Goal: Task Accomplishment & Management: Manage account settings

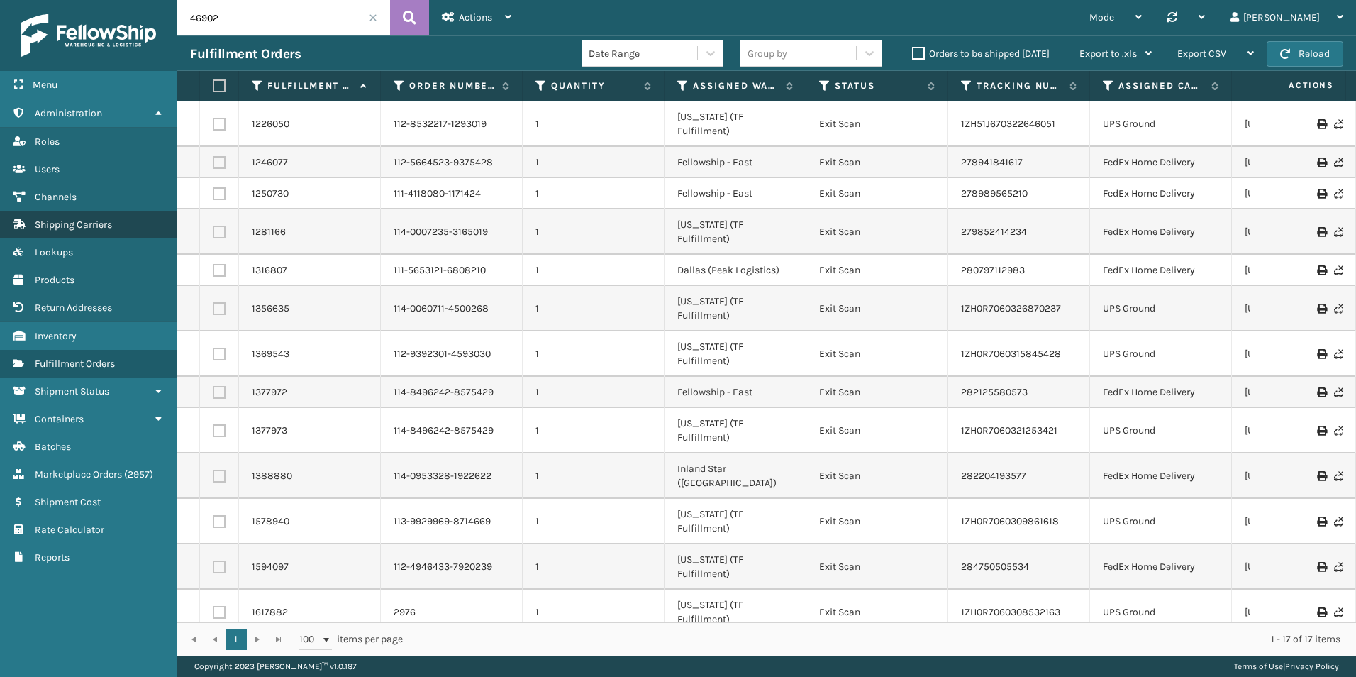
scroll to position [21, 0]
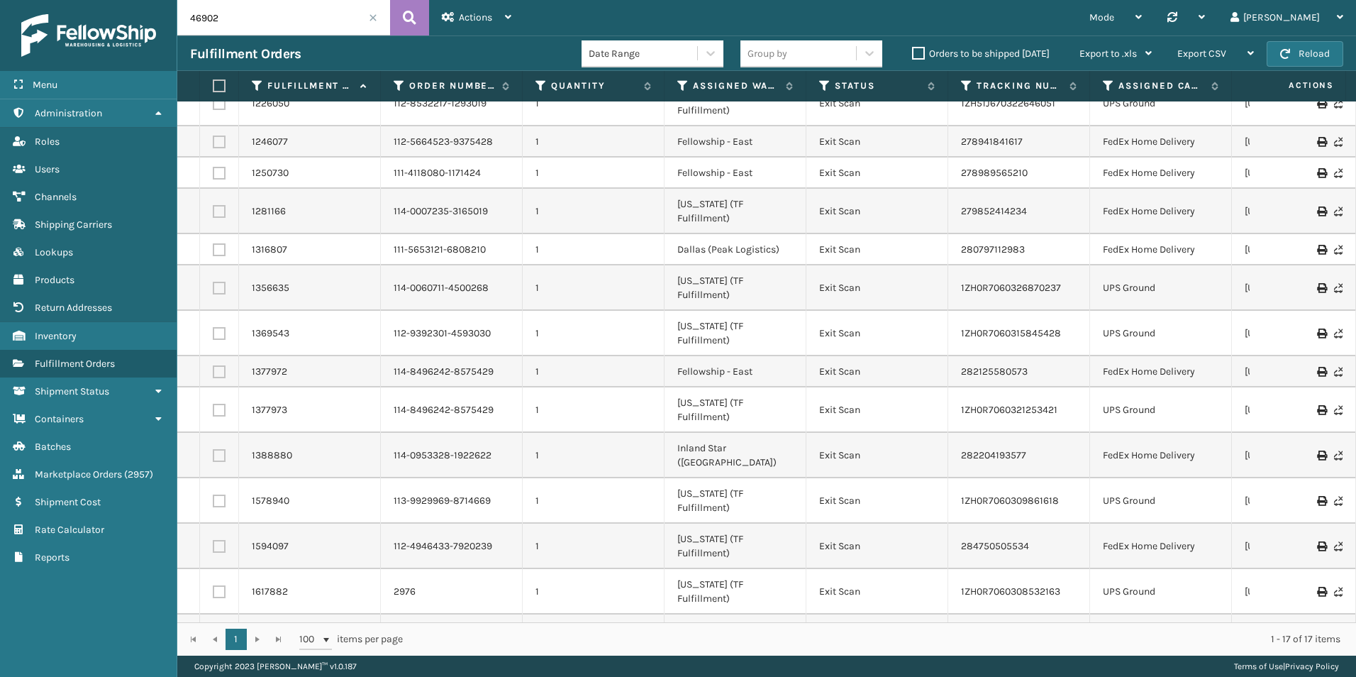
click at [224, 20] on input "46902" at bounding box center [283, 17] width 213 height 35
paste input "129023877971424"
type input "129023877971424"
click at [426, 19] on button at bounding box center [409, 17] width 39 height 35
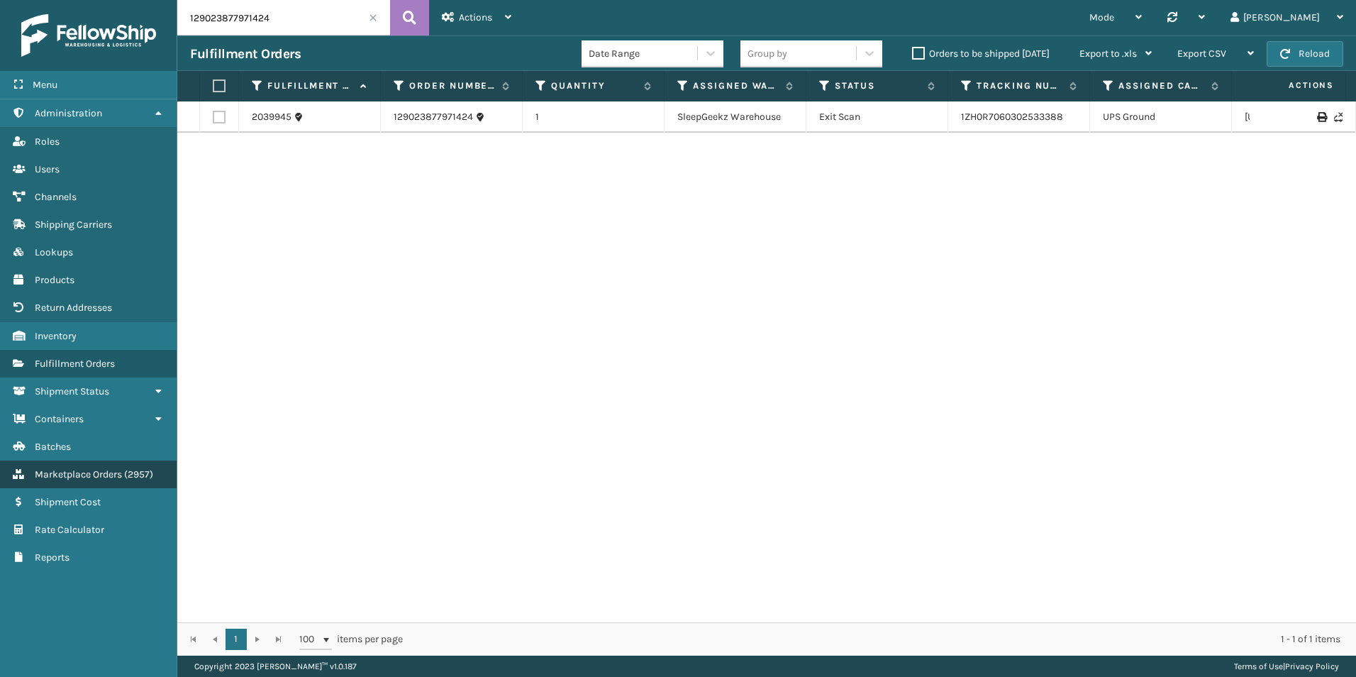
click at [112, 466] on link "Marketplace Orders ( 2957 )" at bounding box center [88, 474] width 177 height 28
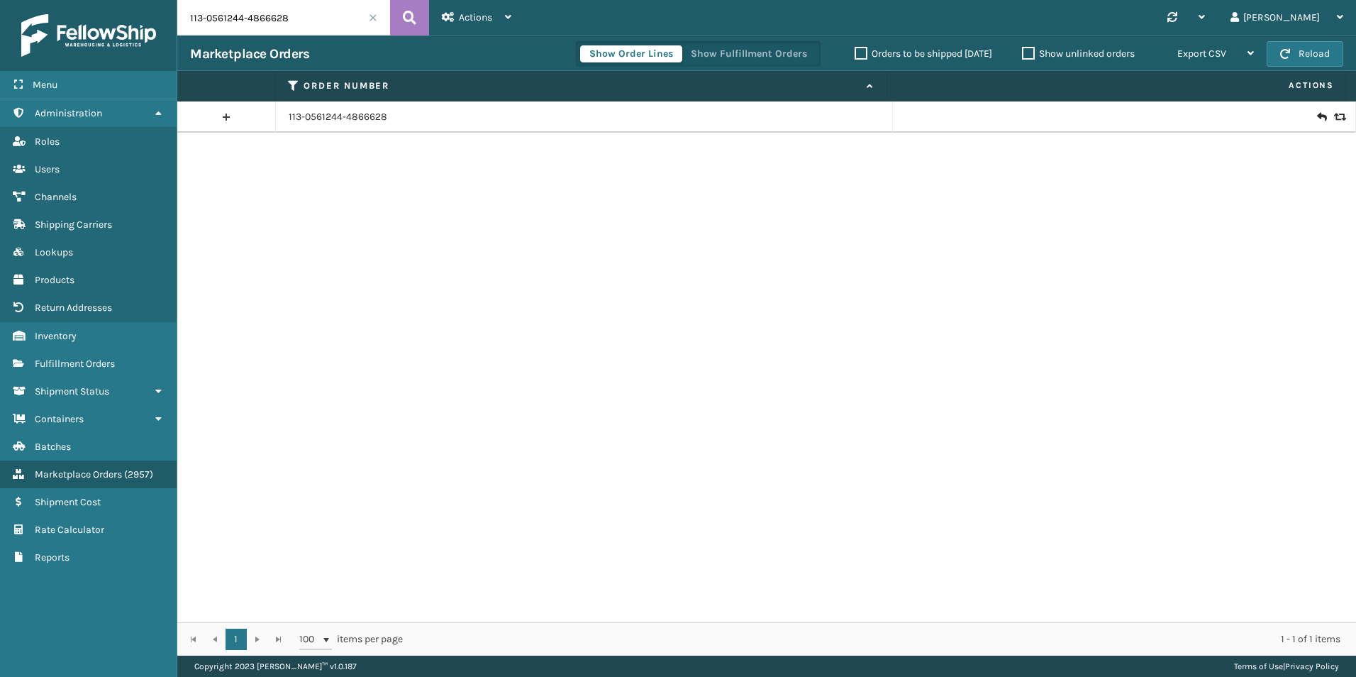
click at [228, 10] on input "113-0561244-4866628" at bounding box center [283, 17] width 213 height 35
click at [305, 21] on input "113-0561244-4866628" at bounding box center [283, 17] width 213 height 35
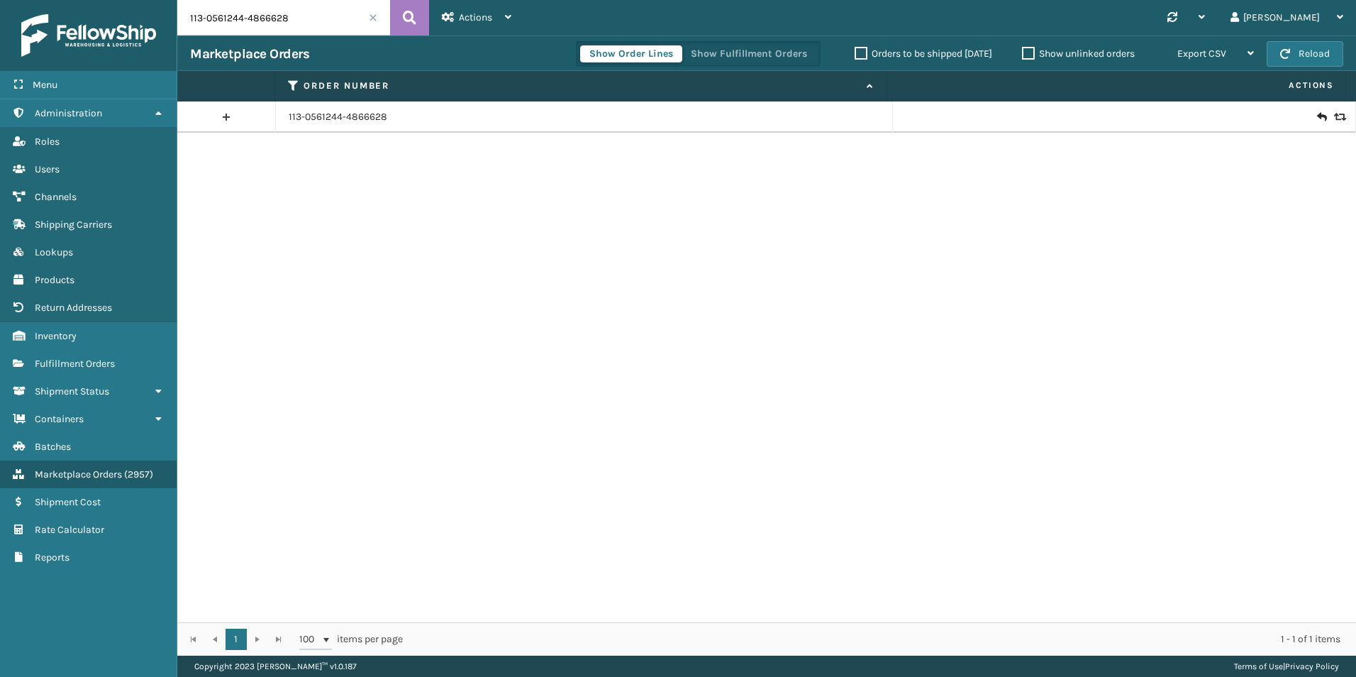
click at [305, 21] on input "113-0561244-4866628" at bounding box center [283, 17] width 213 height 35
paste input "129023877971424"
type input "129023877971424"
click at [1334, 117] on icon at bounding box center [1338, 117] width 9 height 10
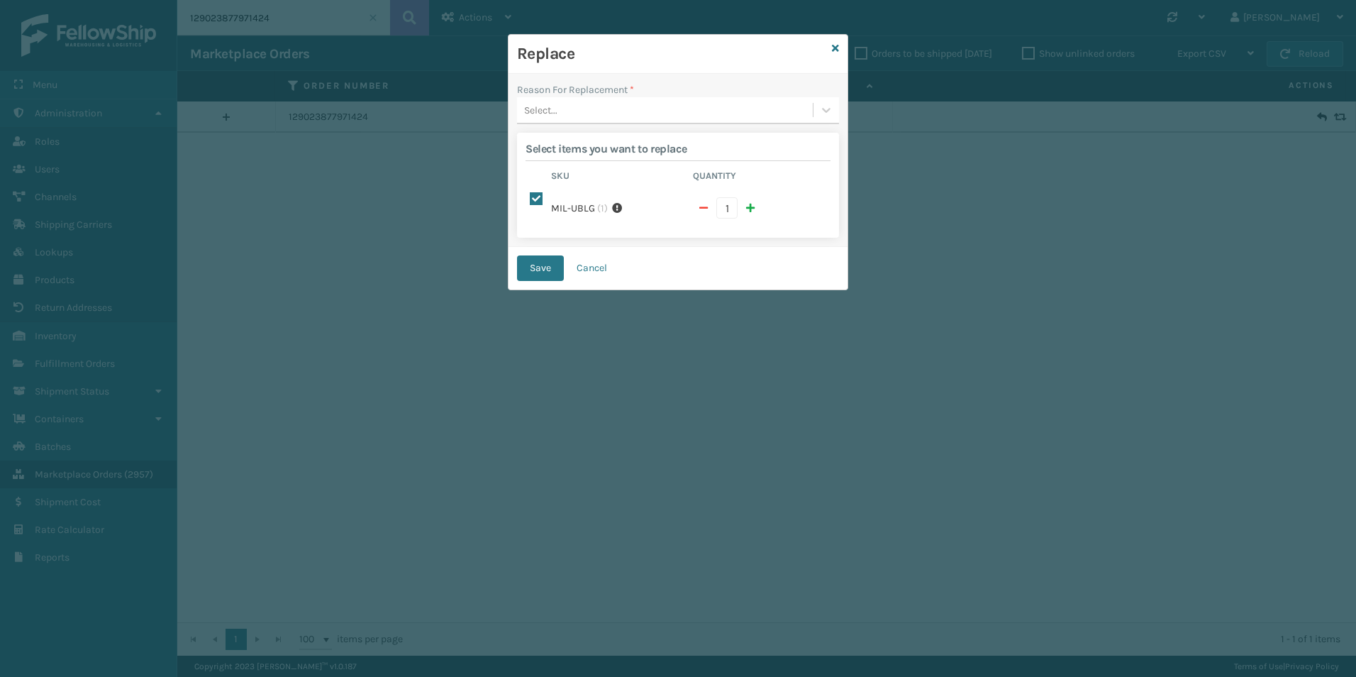
click at [809, 112] on div "Select..." at bounding box center [665, 110] width 296 height 23
click at [675, 150] on div "Arrived damaged" at bounding box center [678, 146] width 322 height 26
click at [536, 258] on button "Save" at bounding box center [540, 268] width 47 height 26
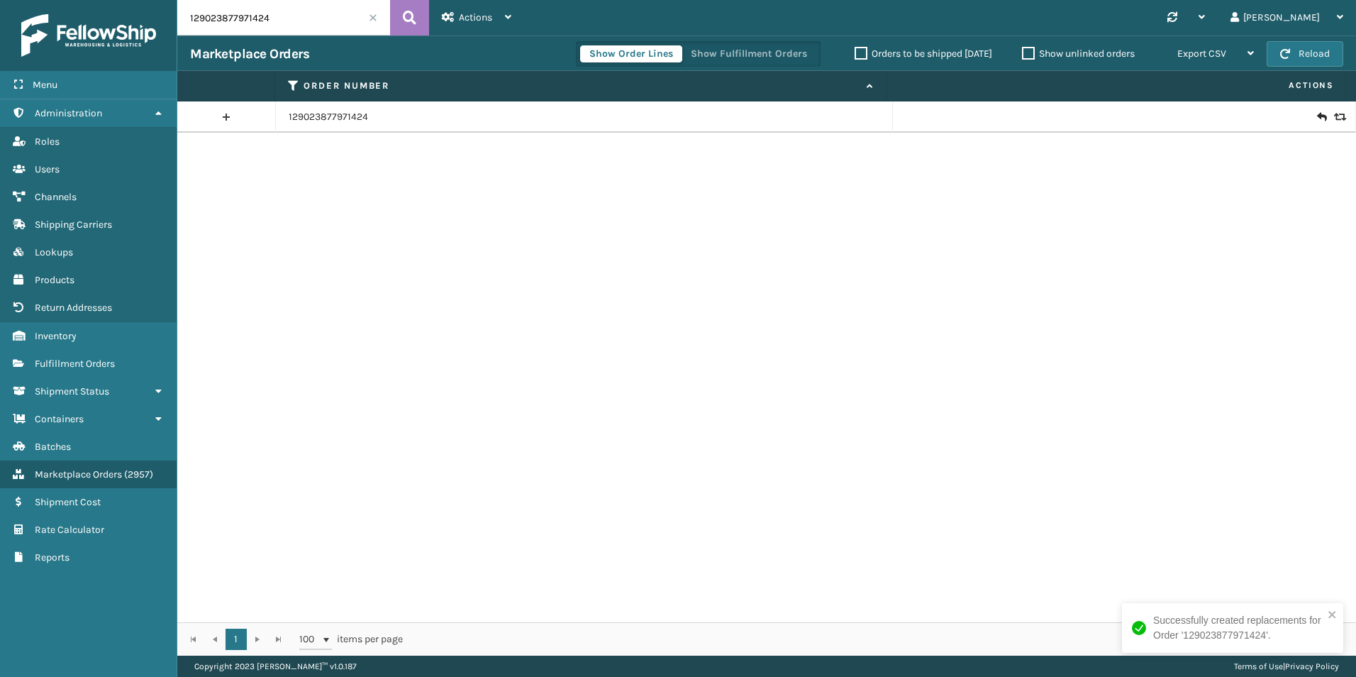
click at [231, 14] on input "129023877971424" at bounding box center [283, 17] width 213 height 35
click at [72, 367] on span "Fulfillment Orders" at bounding box center [75, 364] width 80 height 12
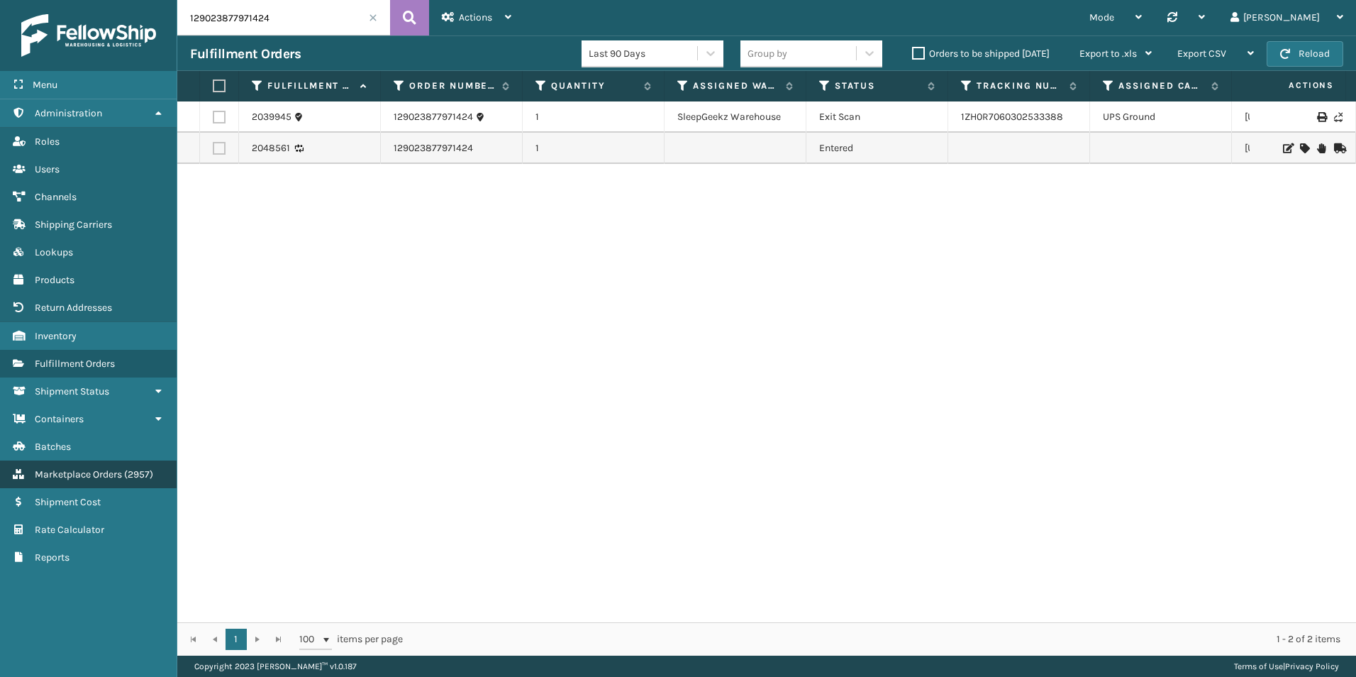
click at [109, 470] on span "Marketplace Orders" at bounding box center [78, 474] width 87 height 12
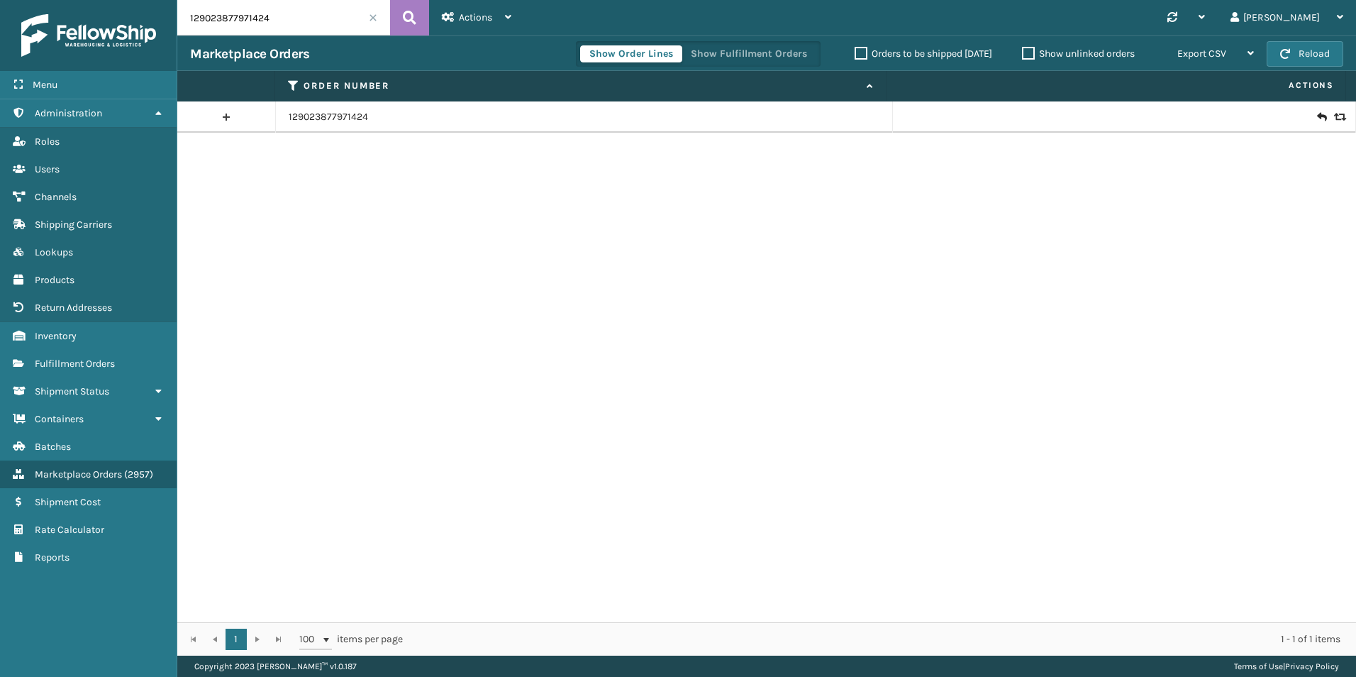
click at [277, 9] on input "129023877971424" at bounding box center [283, 17] width 213 height 35
click at [275, 9] on input "129023877971424" at bounding box center [283, 17] width 213 height 35
click at [272, 9] on input "129023877971424" at bounding box center [283, 17] width 213 height 35
click at [272, 12] on input "129023877971424" at bounding box center [283, 17] width 213 height 35
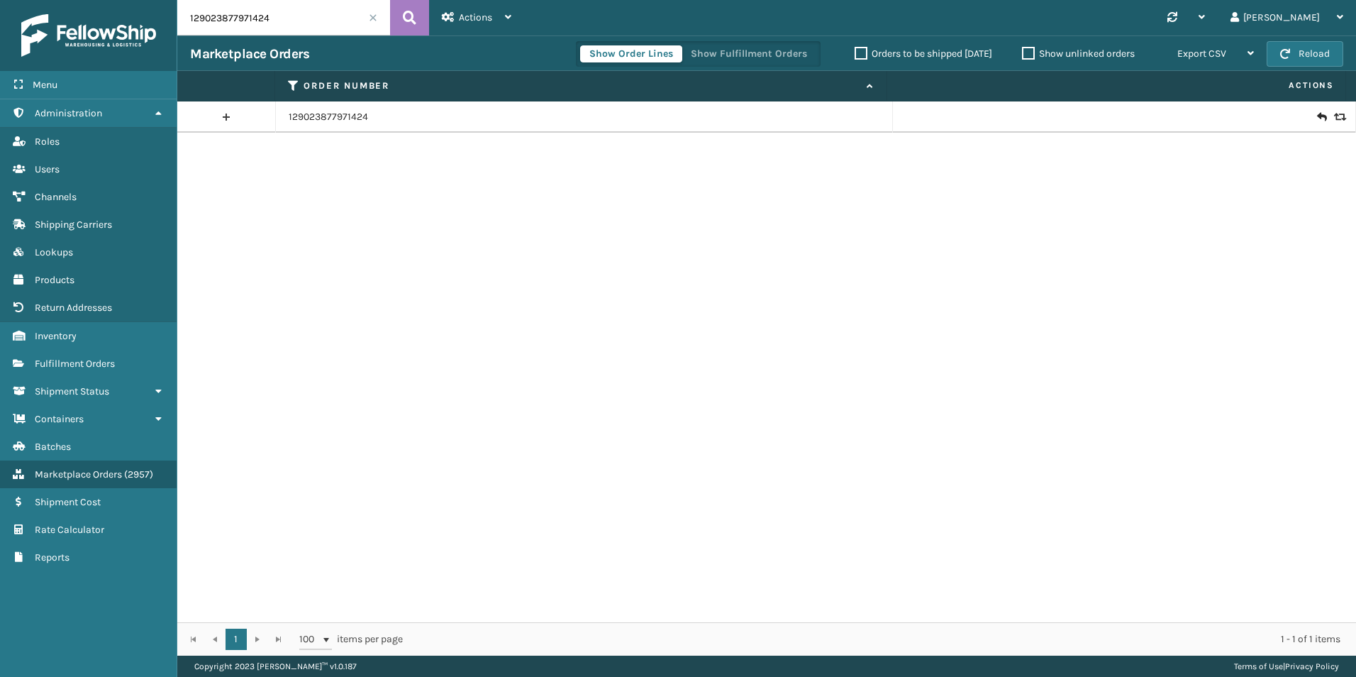
paste input "46765"
type input "46765"
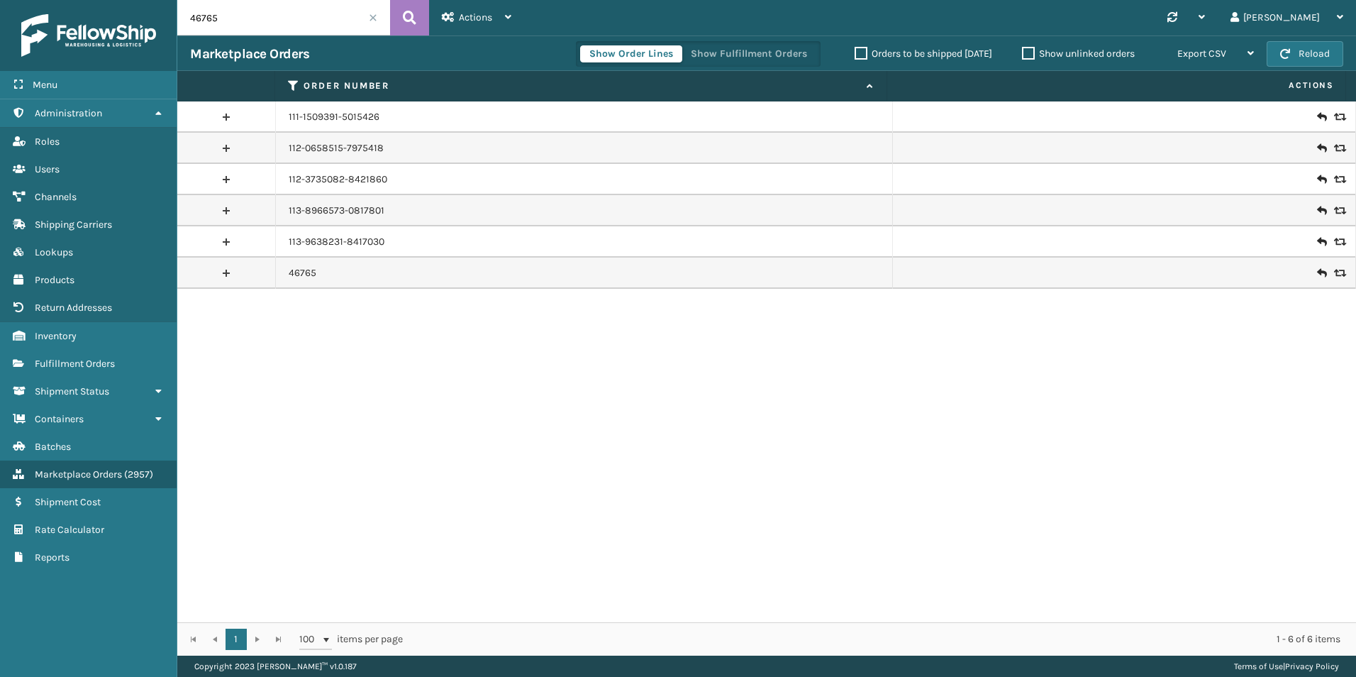
click at [1334, 276] on icon at bounding box center [1338, 273] width 9 height 10
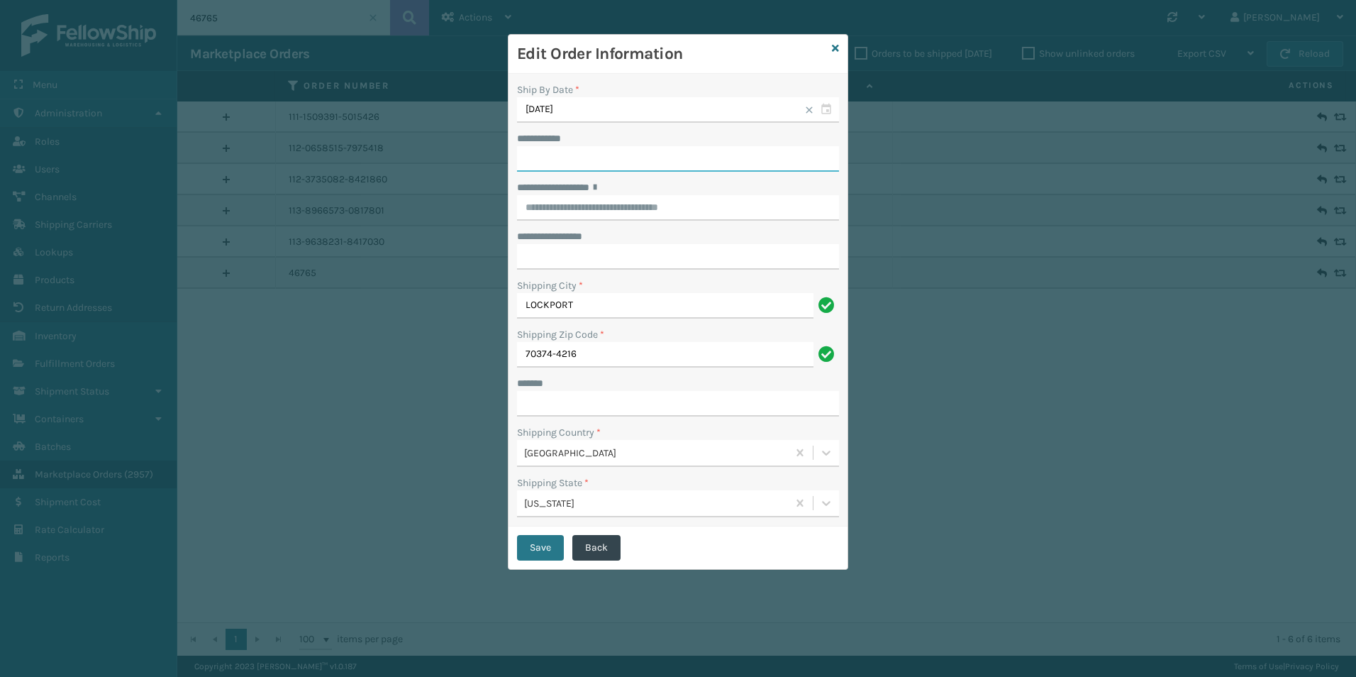
click at [587, 154] on input "**********" at bounding box center [678, 159] width 322 height 26
paste input "**********"
type input "**********"
click at [590, 204] on input "**********" at bounding box center [678, 208] width 322 height 26
paste input "**********"
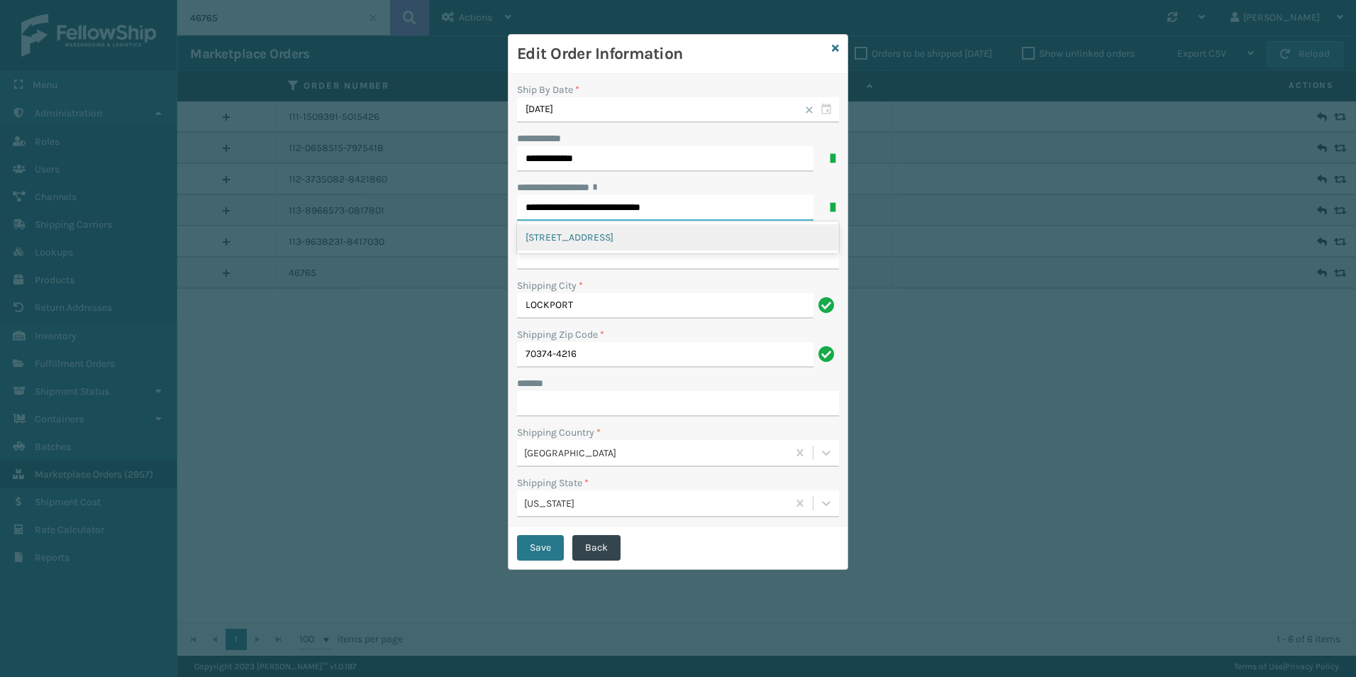
click at [633, 228] on div "[STREET_ADDRESS]" at bounding box center [678, 237] width 322 height 26
type input "**********"
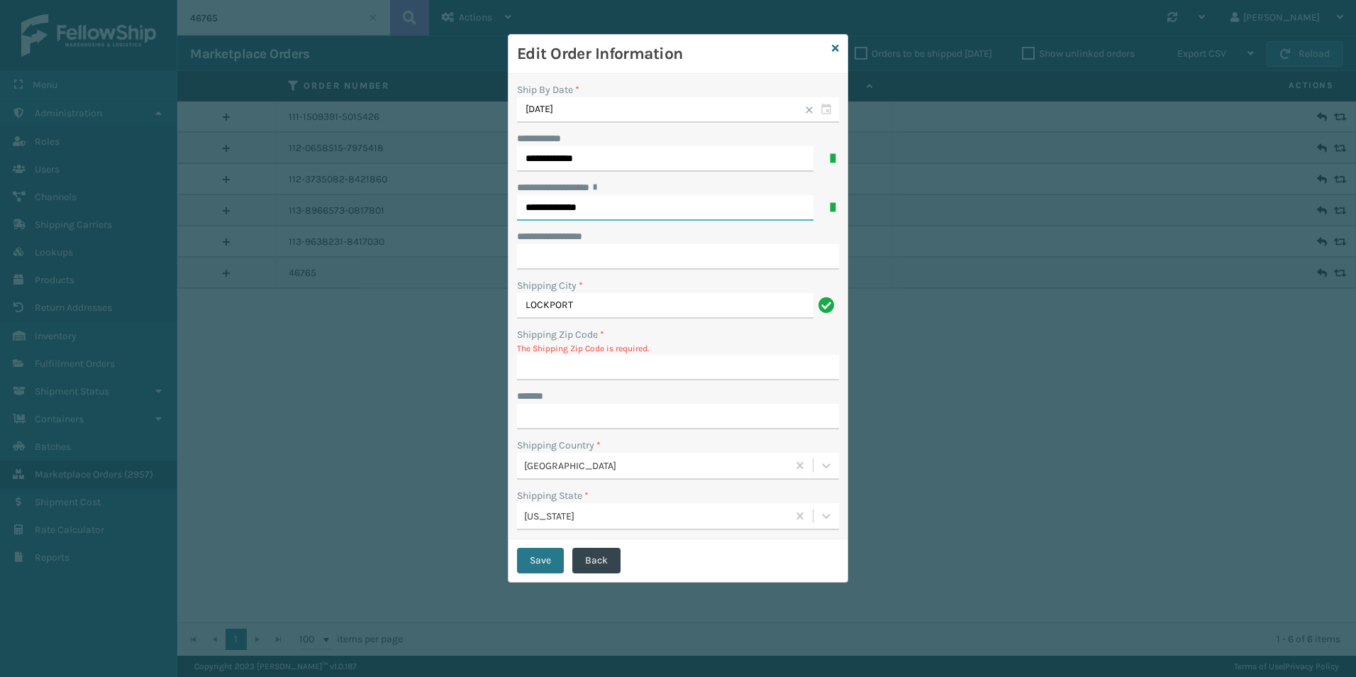
type input "70374-4216"
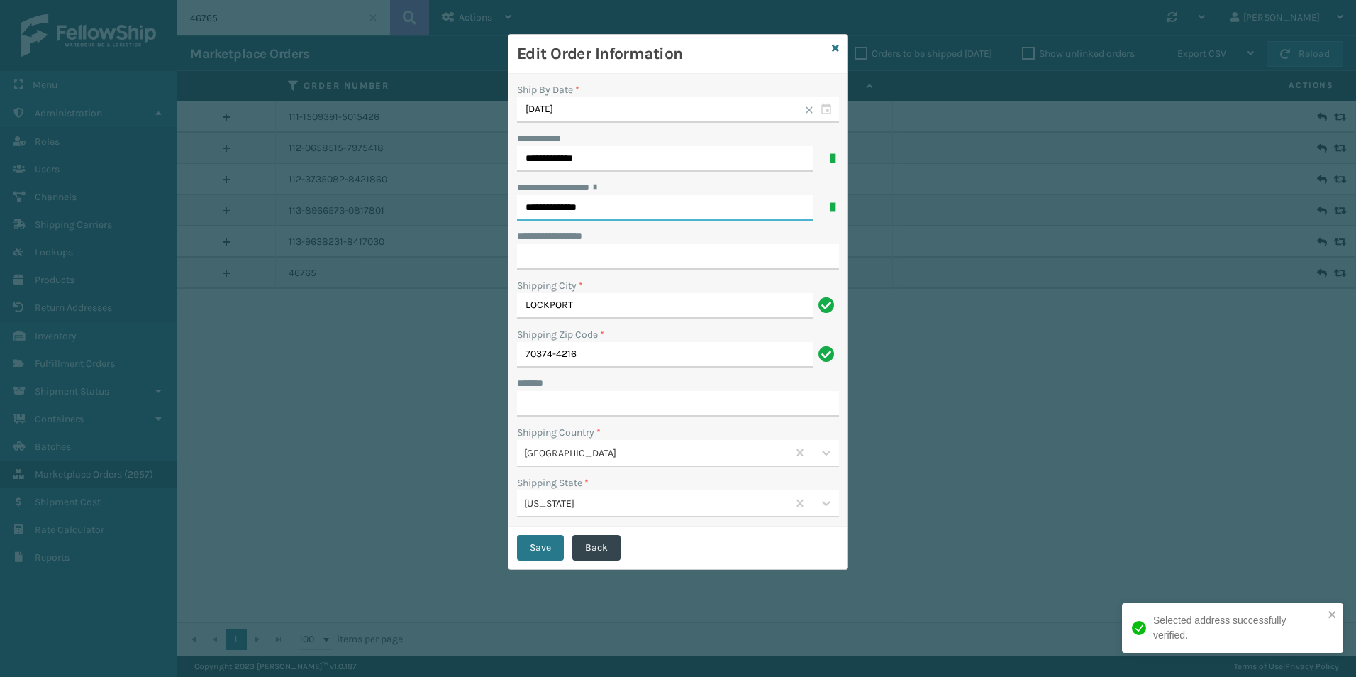
type input "**********"
paste input "**********"
type input "**********"
click at [540, 551] on button "Save" at bounding box center [540, 548] width 47 height 26
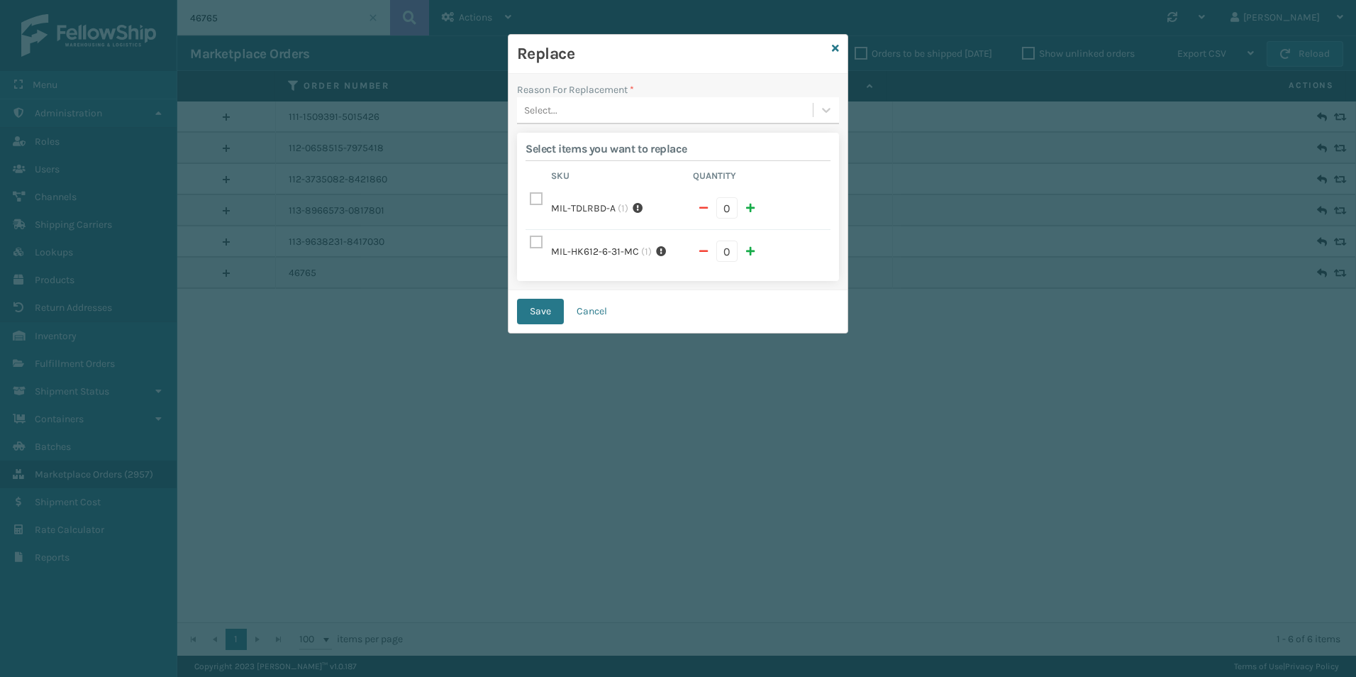
click at [531, 240] on label at bounding box center [538, 242] width 17 height 12
click at [531, 240] on input "checkbox" at bounding box center [530, 238] width 1 height 9
checkbox input "true"
type input "1"
click at [584, 114] on div "Select..." at bounding box center [665, 110] width 296 height 23
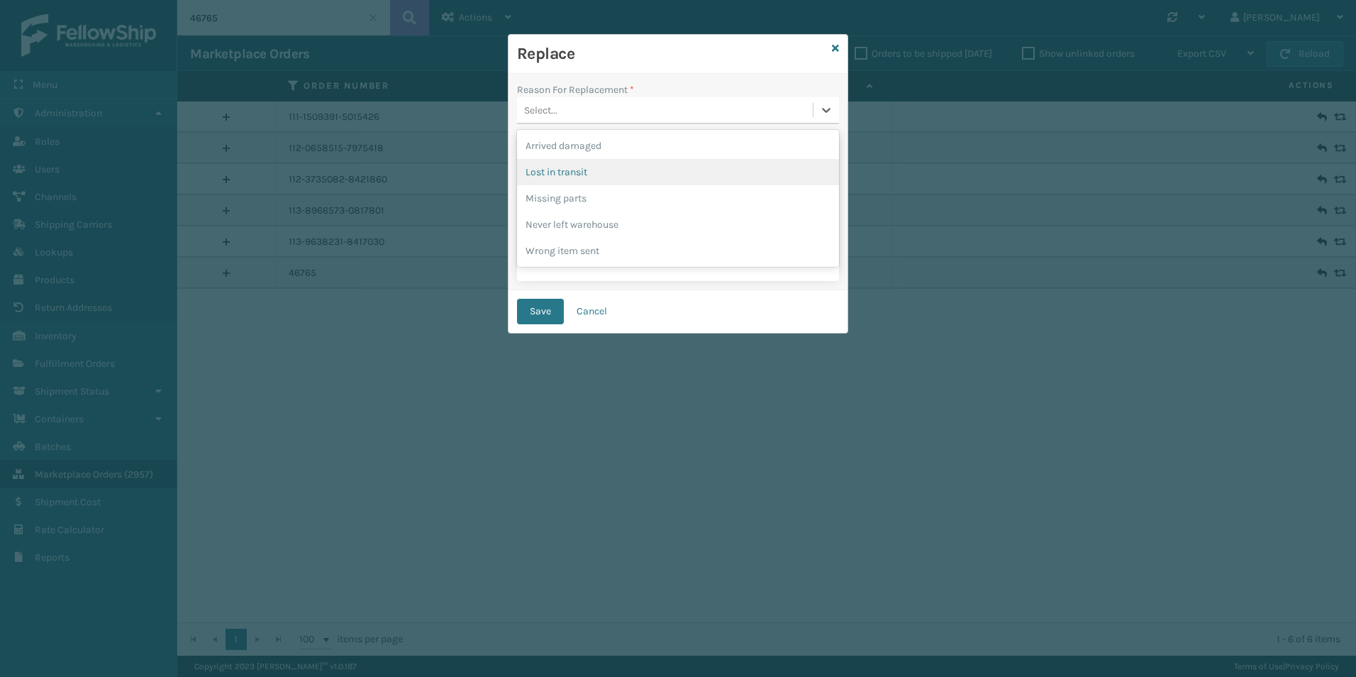
click at [574, 170] on div "Lost in transit" at bounding box center [678, 172] width 322 height 26
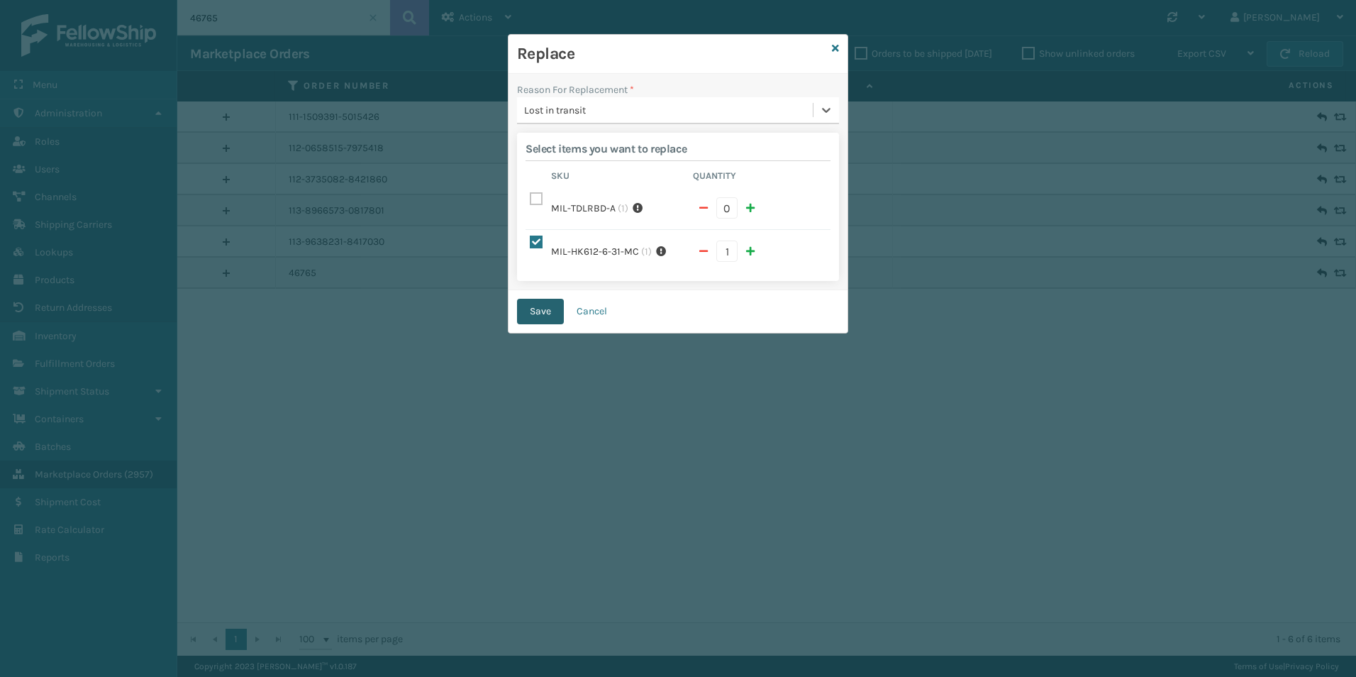
click at [550, 306] on button "Save" at bounding box center [540, 312] width 47 height 26
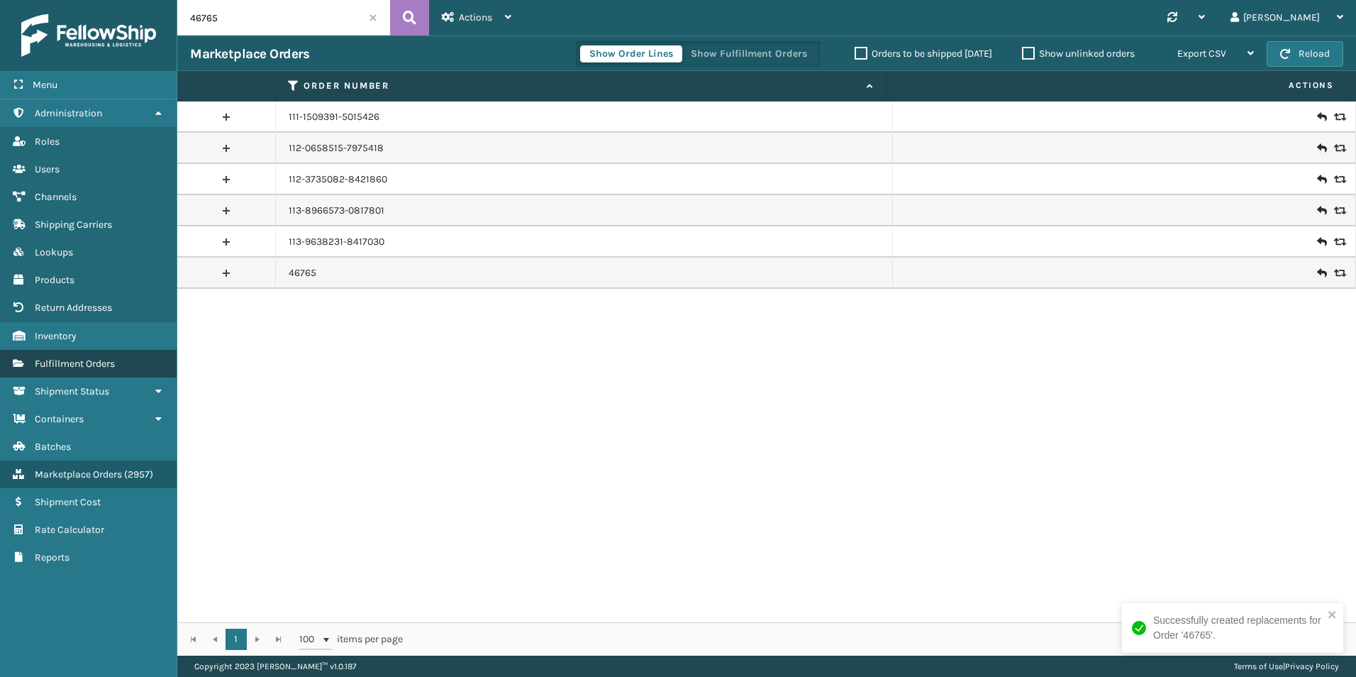
click at [61, 356] on link "Fulfillment Orders" at bounding box center [88, 364] width 177 height 28
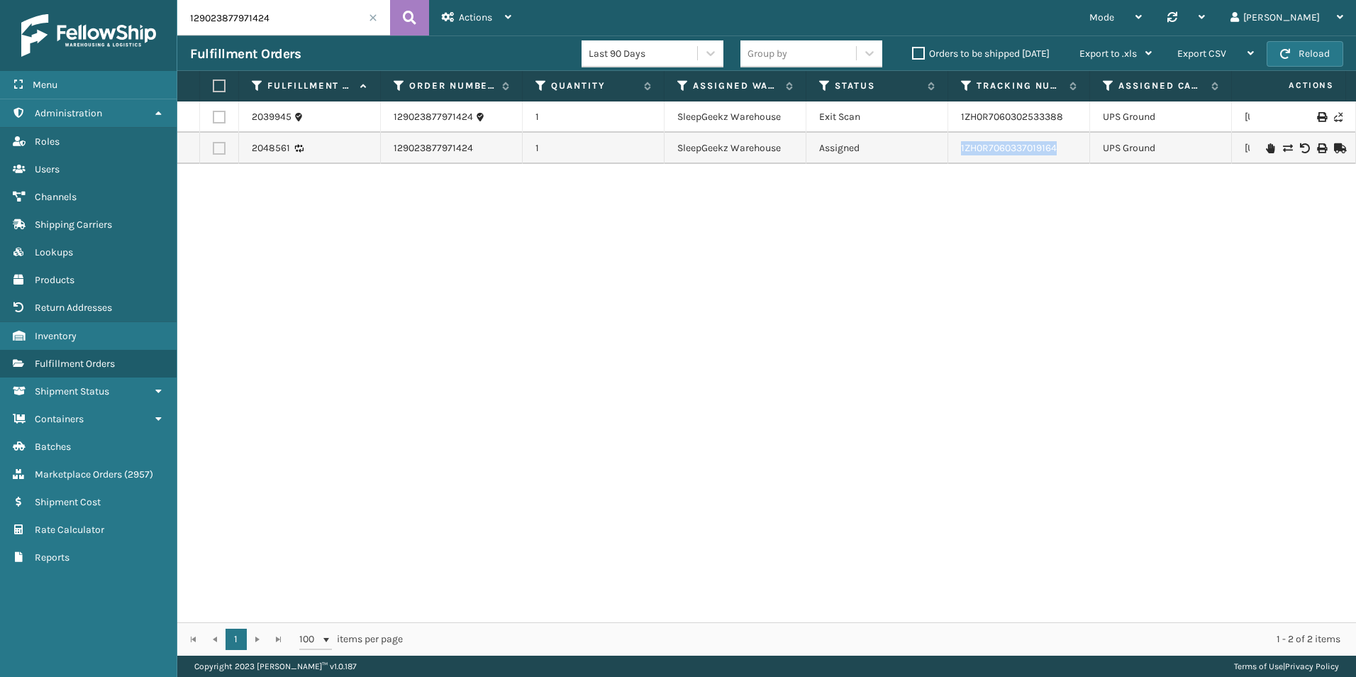
drag, startPoint x: 1069, startPoint y: 153, endPoint x: 957, endPoint y: 148, distance: 112.2
click at [957, 148] on td "1ZH0R7060337019164" at bounding box center [1019, 148] width 142 height 31
copy link "1ZH0R7060337019164"
drag, startPoint x: 480, startPoint y: 143, endPoint x: 390, endPoint y: 140, distance: 90.1
click at [390, 140] on td "129023877971424" at bounding box center [452, 148] width 142 height 31
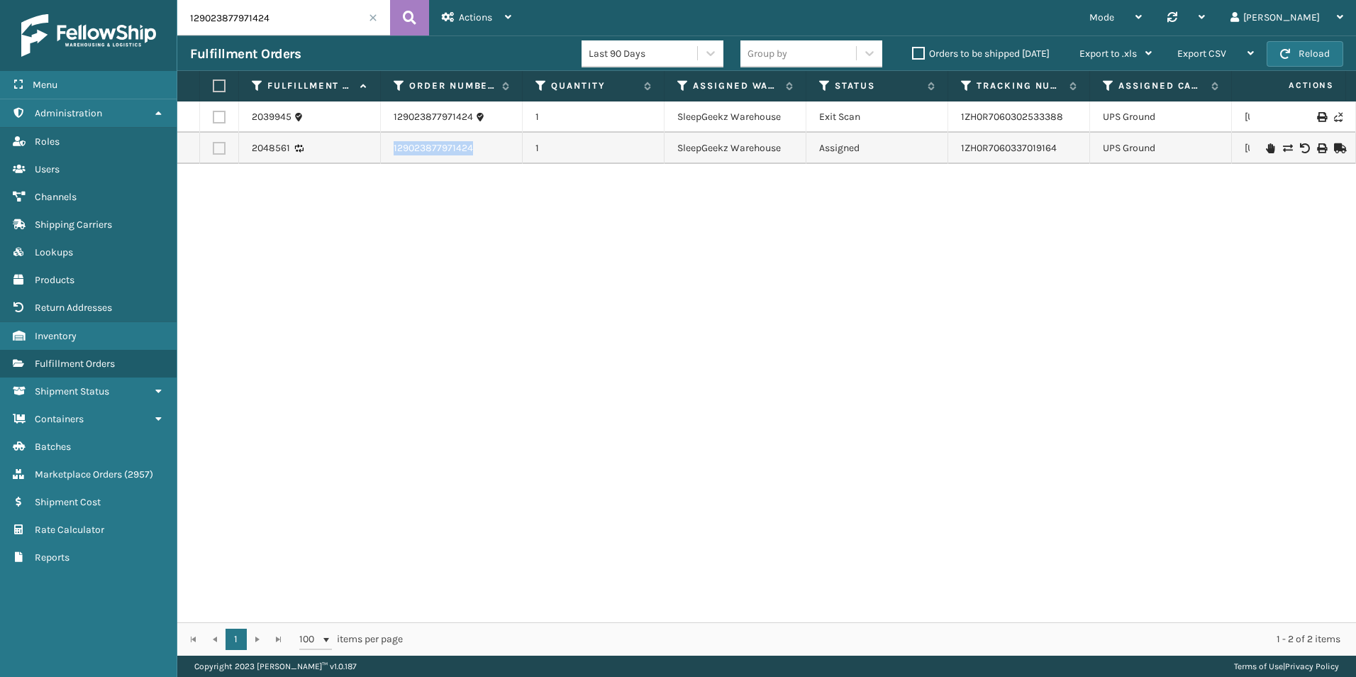
copy link "129023877971424"
click at [284, 13] on input "129023877971424" at bounding box center [283, 17] width 213 height 35
paste input "46902"
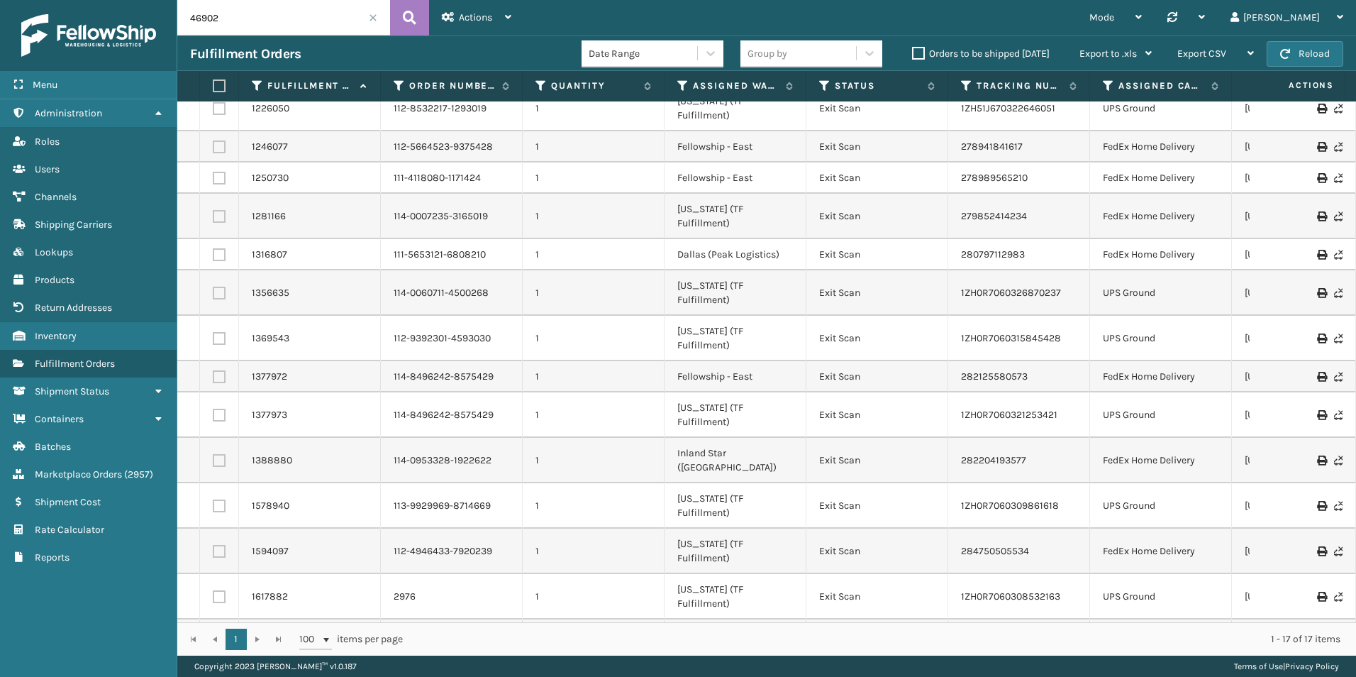
scroll to position [21, 0]
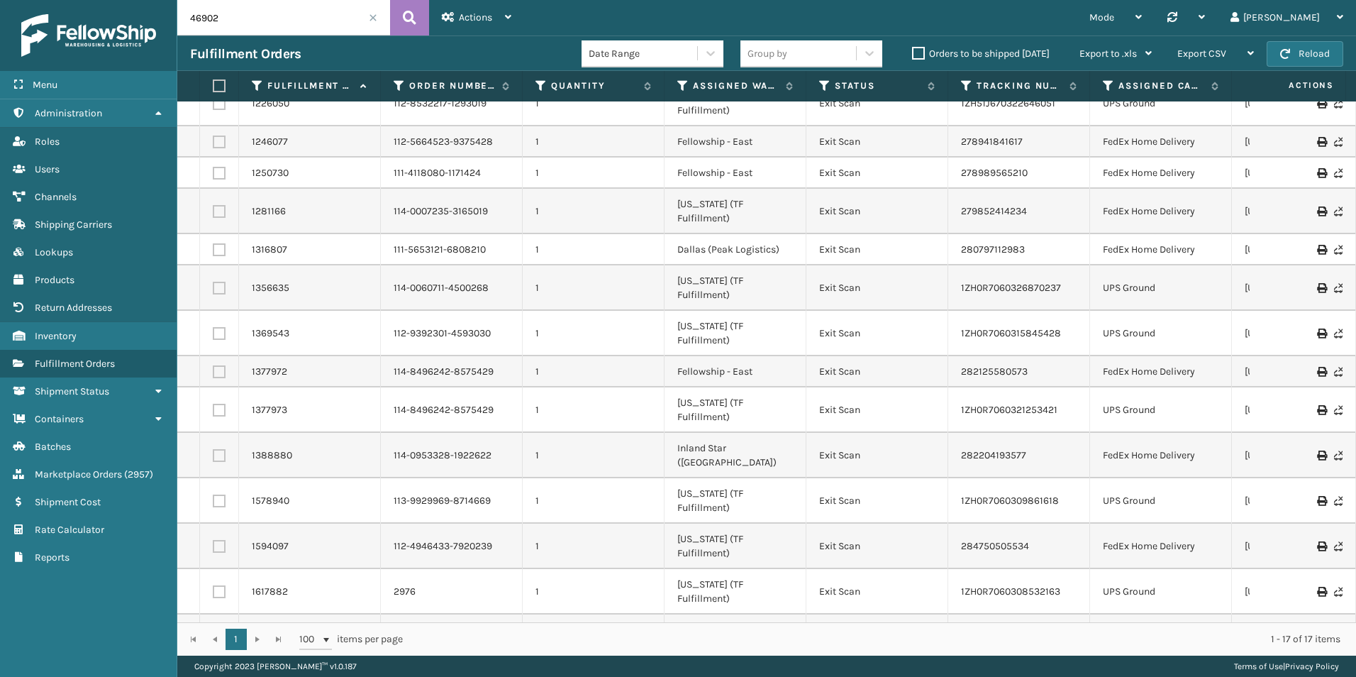
drag, startPoint x: 1048, startPoint y: 598, endPoint x: 958, endPoint y: 590, distance: 90.5
copy link "883971405649"
click at [305, 17] on input "46902" at bounding box center [283, 17] width 213 height 35
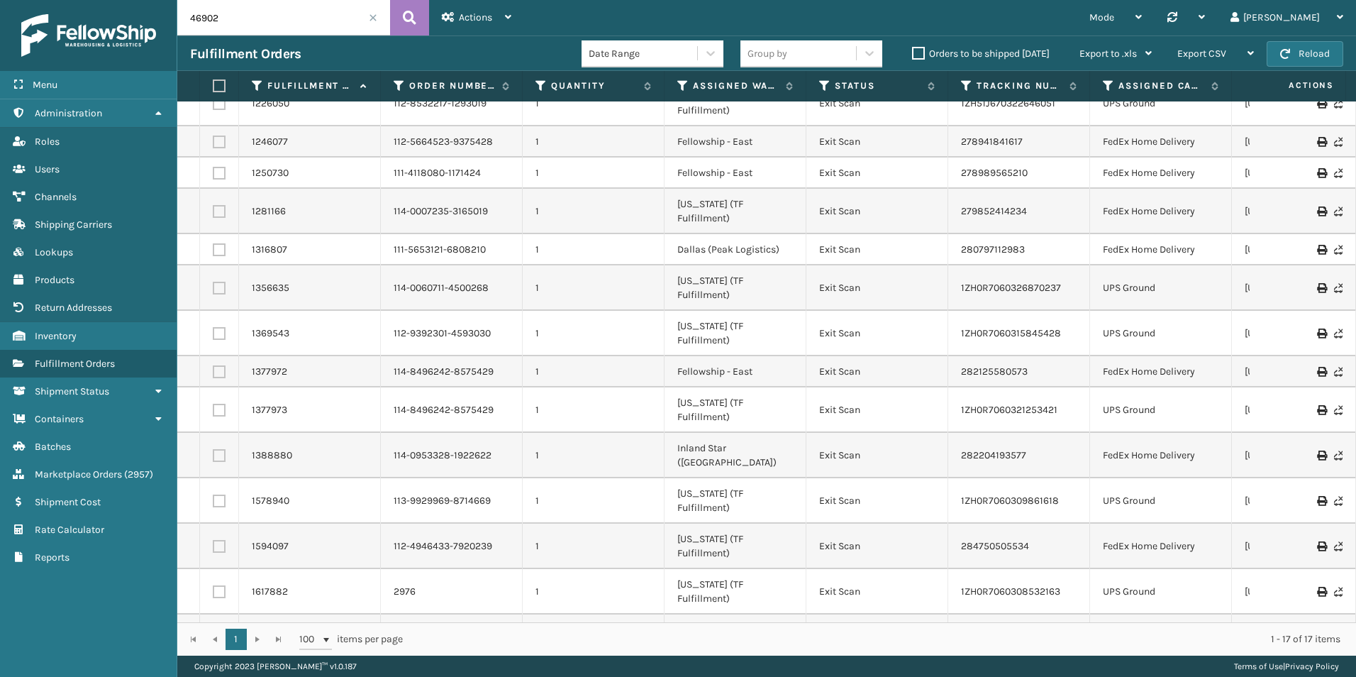
paste input "765"
click at [402, 19] on button at bounding box center [409, 17] width 39 height 35
type input "46765"
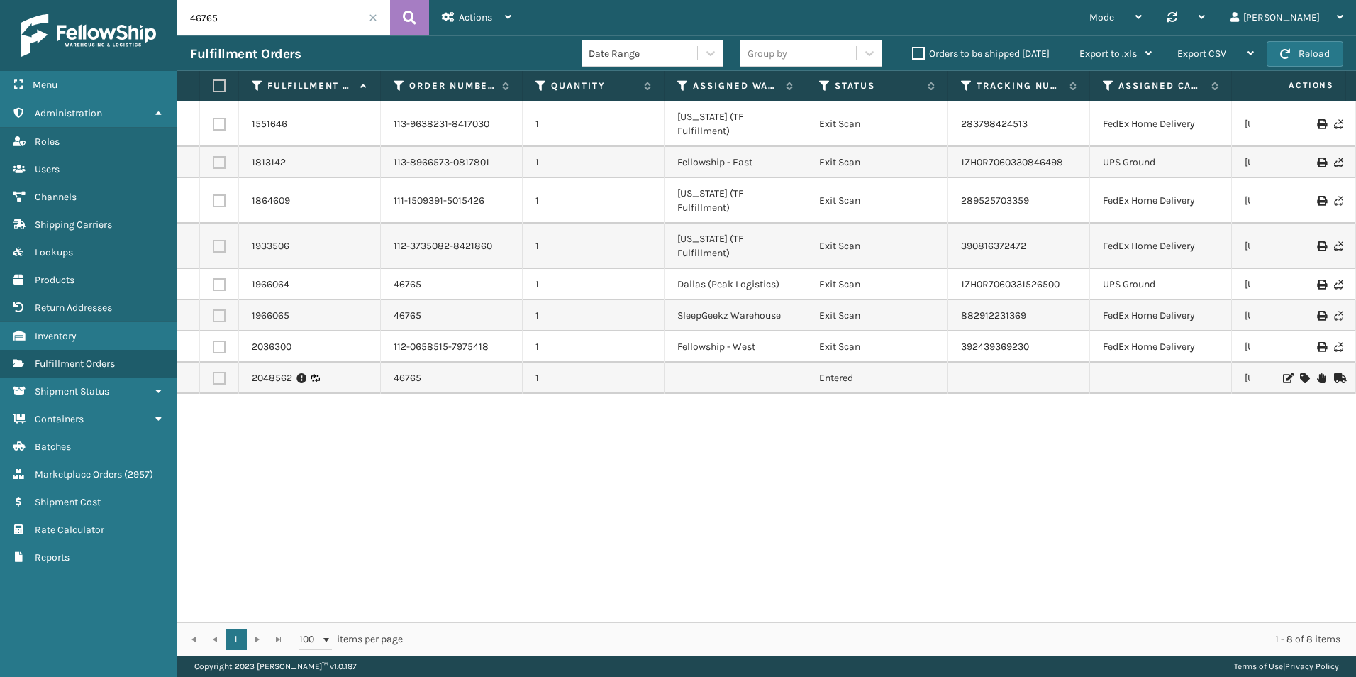
click at [932, 428] on div "1551646 113-9638231-8417030 1 [US_STATE] (TF Fulfillment) Exit Scan 28379842451…" at bounding box center [766, 361] width 1179 height 521
